Goal: Task Accomplishment & Management: Manage account settings

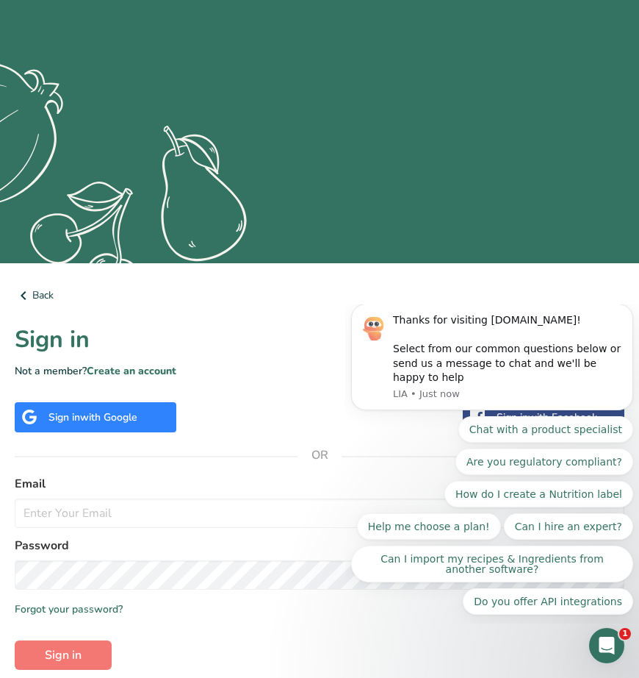
scroll to position [220, 0]
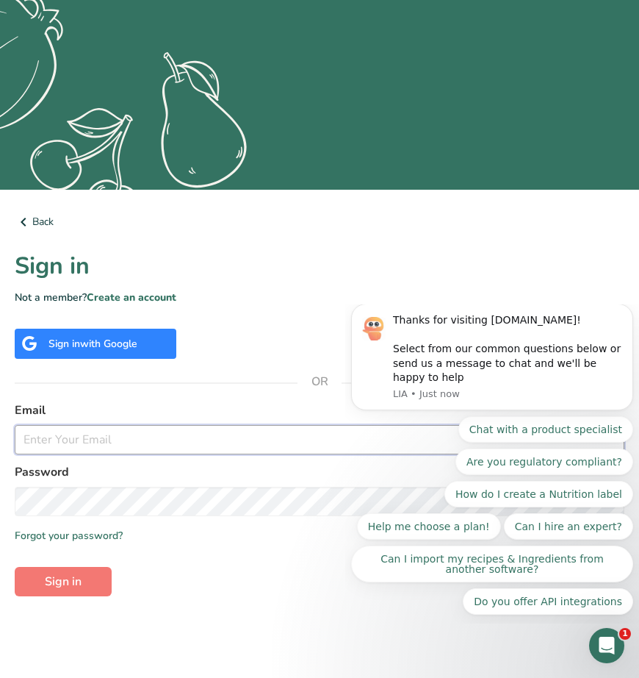
type input "BryanP@kmt-produce.com"
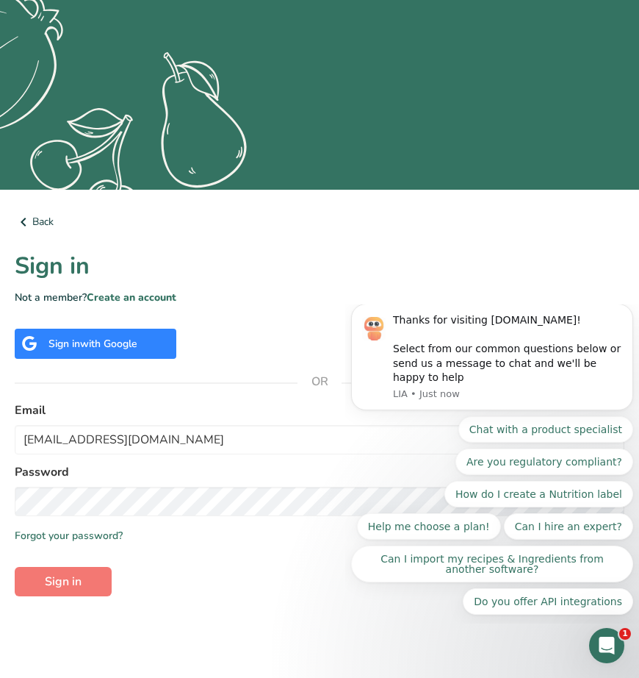
click at [307, 562] on form "Email BryanP@kmt-produce.com Password Remember me Forgot your password? Sign in" at bounding box center [320, 498] width 610 height 195
click at [60, 583] on span "Sign in" at bounding box center [63, 581] width 37 height 18
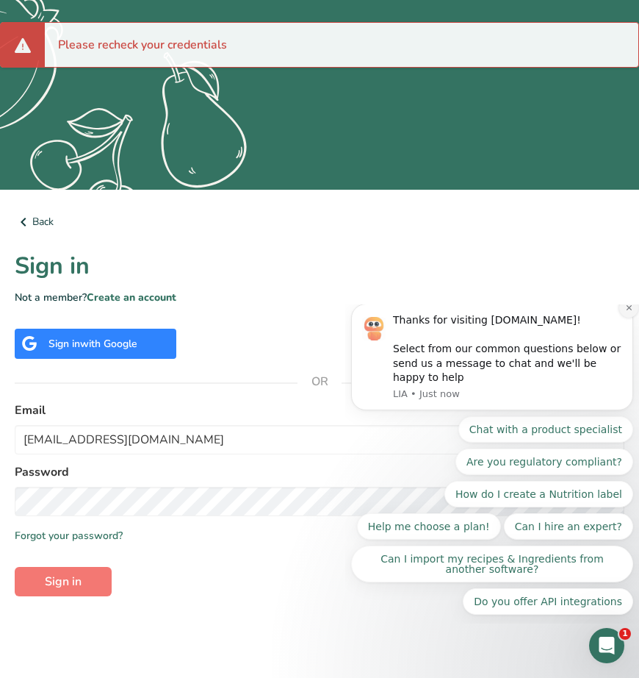
click at [625, 312] on icon "Dismiss notification" at bounding box center [629, 307] width 8 height 8
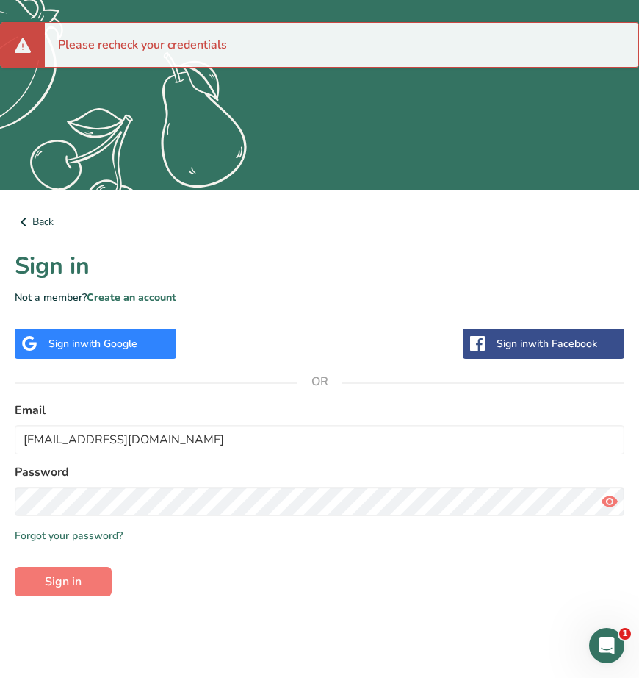
click at [605, 496] on icon at bounding box center [610, 501] width 18 height 26
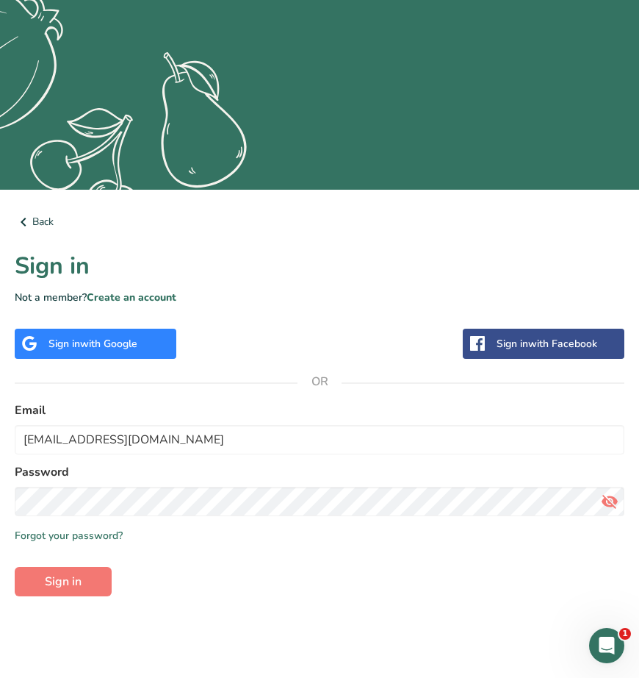
click at [351, 600] on div "Back Sign in Not a member? Create an account Sign in with Google Sign in with F…" at bounding box center [319, 434] width 657 height 489
click at [85, 573] on button "Sign in" at bounding box center [63, 581] width 97 height 29
click at [59, 585] on span "Sign in" at bounding box center [63, 581] width 37 height 18
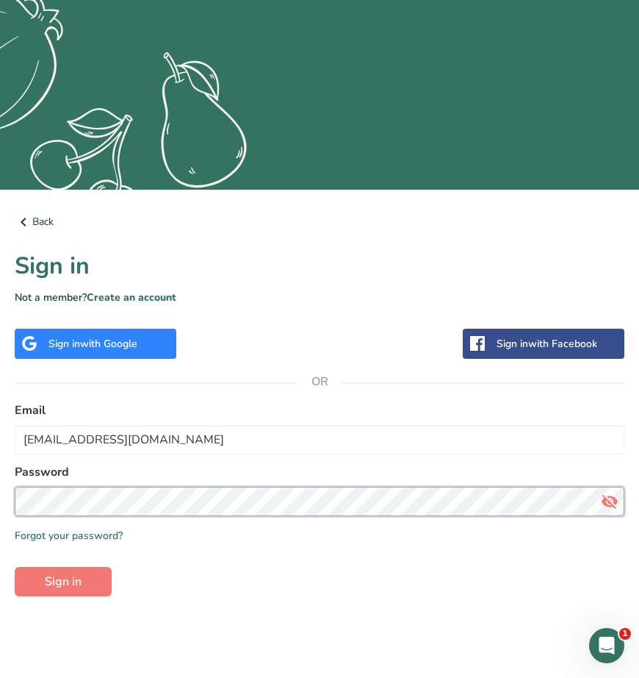
click at [15, 567] on button "Sign in" at bounding box center [63, 581] width 97 height 29
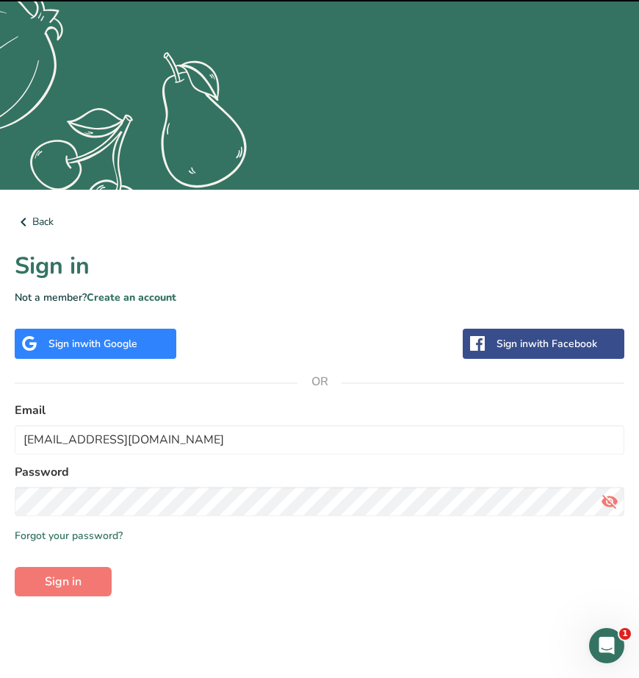
click at [297, 577] on form "Email BryanP@kmt-produce.com Password Remember me Forgot your password? Sign in" at bounding box center [320, 498] width 610 height 195
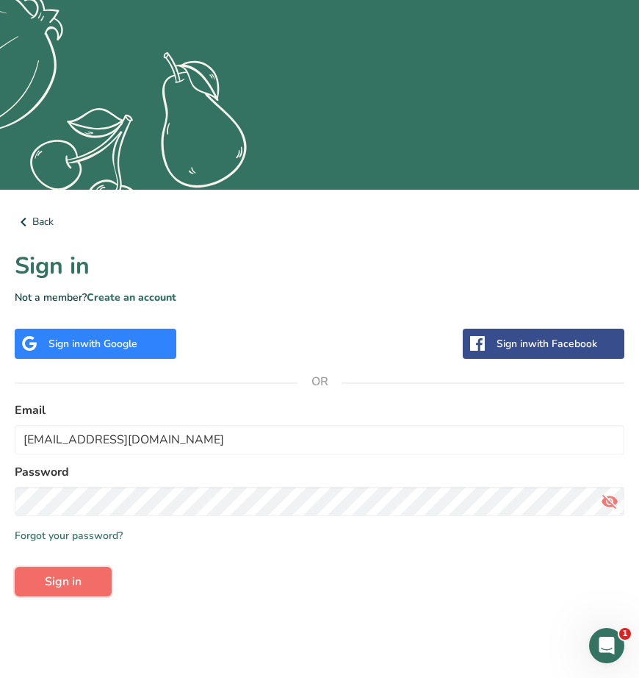
click at [53, 576] on span "Sign in" at bounding box center [63, 581] width 37 height 18
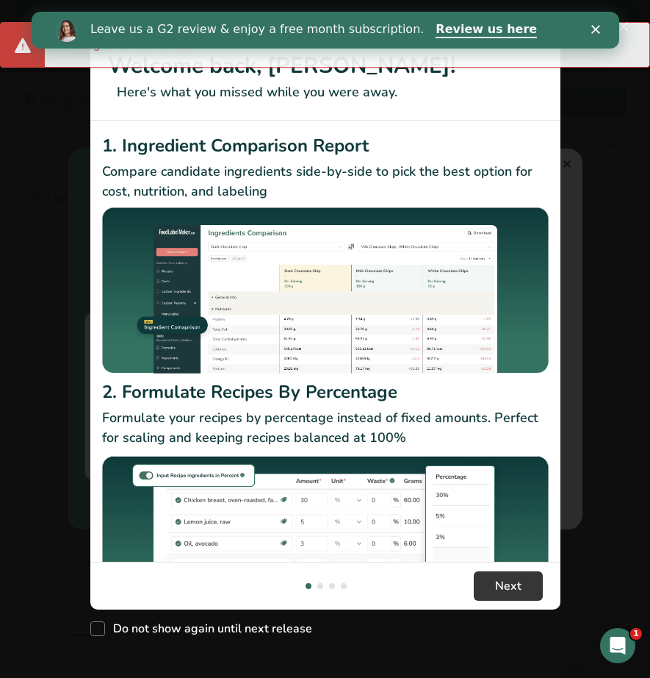
click at [597, 30] on icon "Close" at bounding box center [595, 29] width 9 height 9
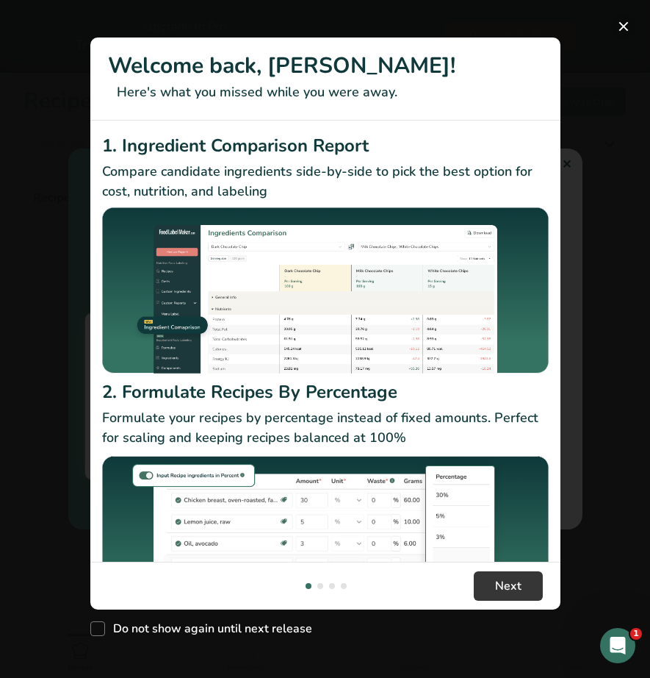
click at [626, 23] on button "New Features" at bounding box center [624, 27] width 24 height 24
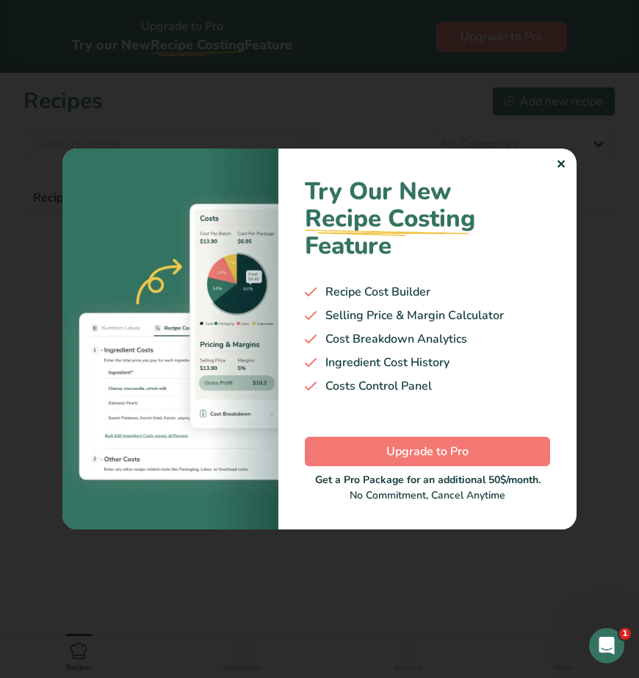
click at [564, 172] on div "✕" at bounding box center [561, 165] width 10 height 18
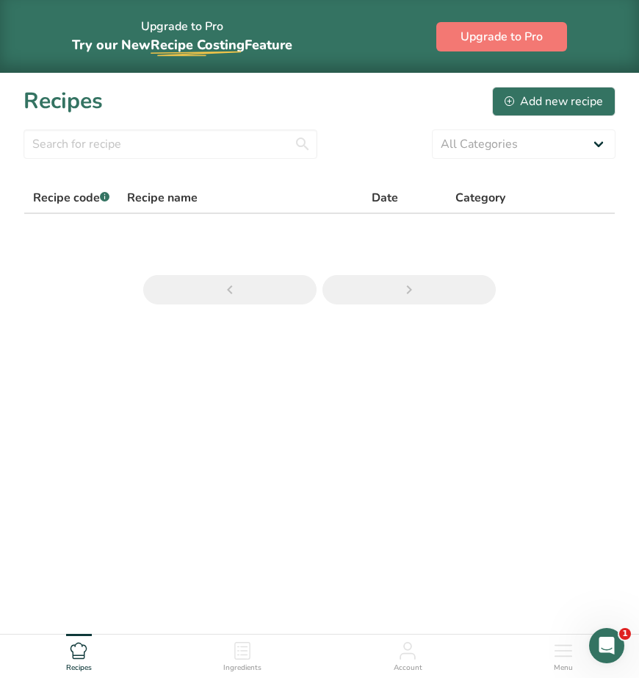
scroll to position [44, 0]
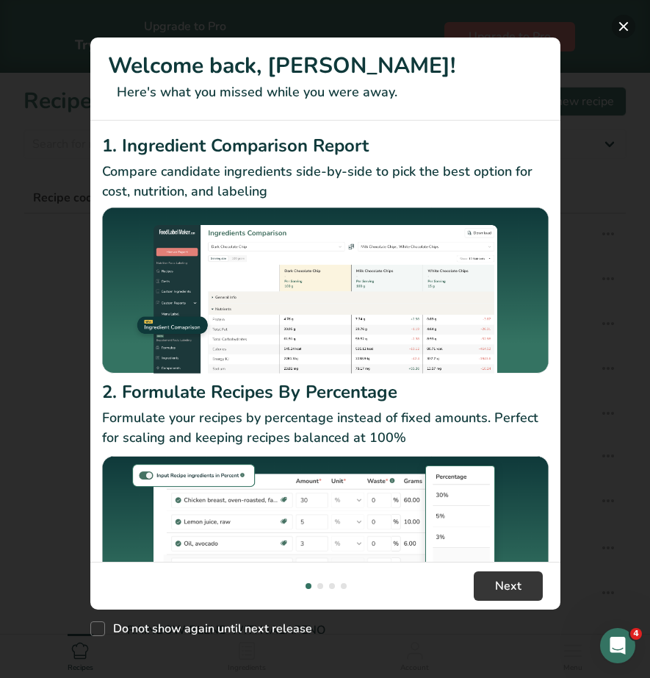
click at [622, 21] on button "New Features" at bounding box center [624, 27] width 24 height 24
